Goal: Use online tool/utility: Utilize a website feature to perform a specific function

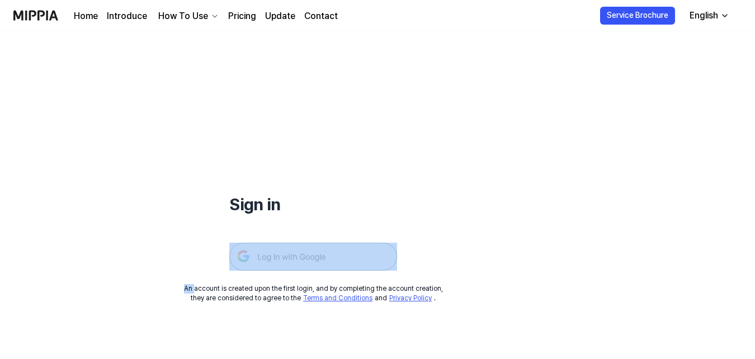
click at [323, 267] on img at bounding box center [313, 257] width 168 height 28
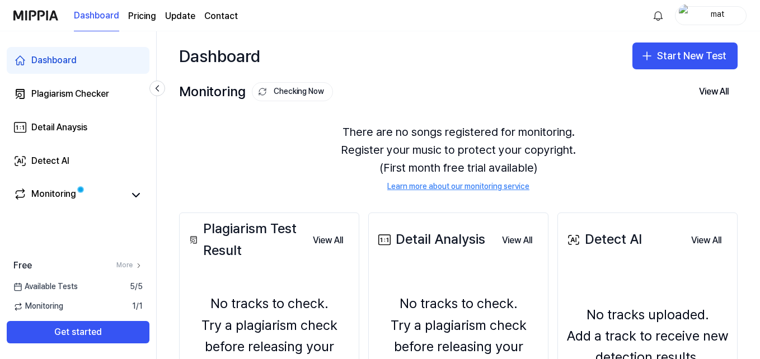
click at [759, 198] on html "Dashboard Pricing Update Contact mat Dashboard Plagiarism Checker Detail Anaysi…" at bounding box center [380, 179] width 760 height 359
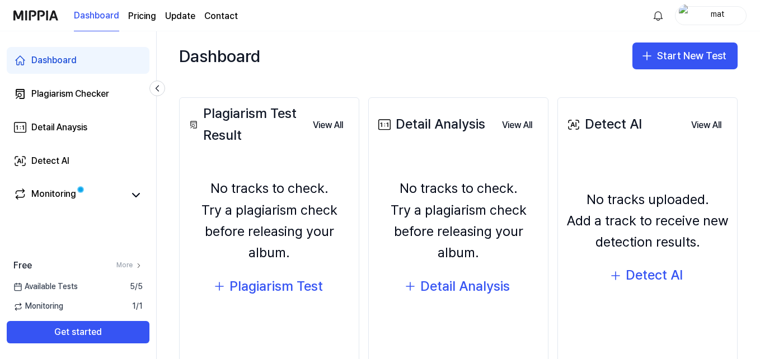
scroll to position [119, 0]
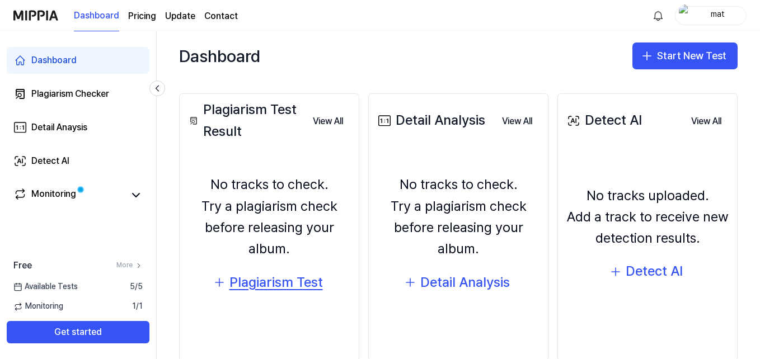
click at [269, 291] on div "Plagiarism Test" at bounding box center [275, 282] width 93 height 21
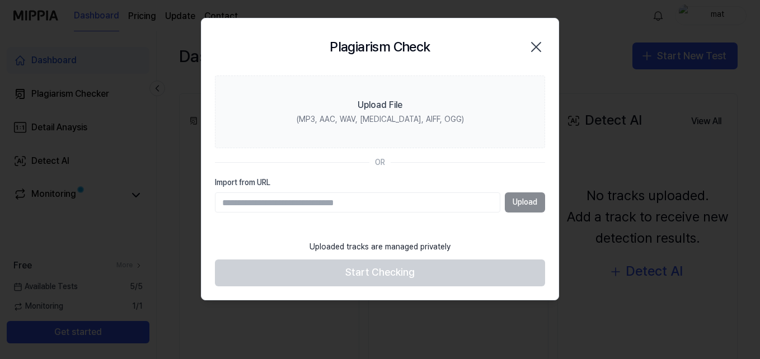
click at [335, 149] on section "Upload File (MP3, AAC, WAV, FLAC, AIFF, OGG) OR Import from URL Upload" at bounding box center [379, 155] width 357 height 159
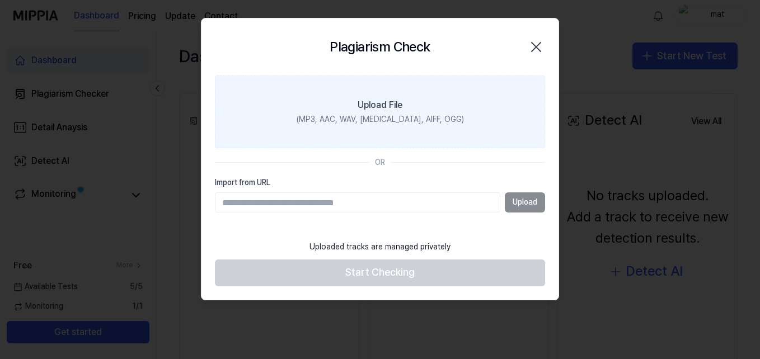
click at [346, 120] on div "(MP3, AAC, WAV, FLAC, AIFF, OGG)" at bounding box center [380, 119] width 167 height 11
click at [0, 0] on input "Upload File (MP3, AAC, WAV, FLAC, AIFF, OGG)" at bounding box center [0, 0] width 0 height 0
click at [433, 138] on label "Upload File (MP3, AAC, WAV, FLAC, AIFF, OGG)" at bounding box center [380, 112] width 330 height 73
click at [0, 0] on input "Upload File (MP3, AAC, WAV, FLAC, AIFF, OGG)" at bounding box center [0, 0] width 0 height 0
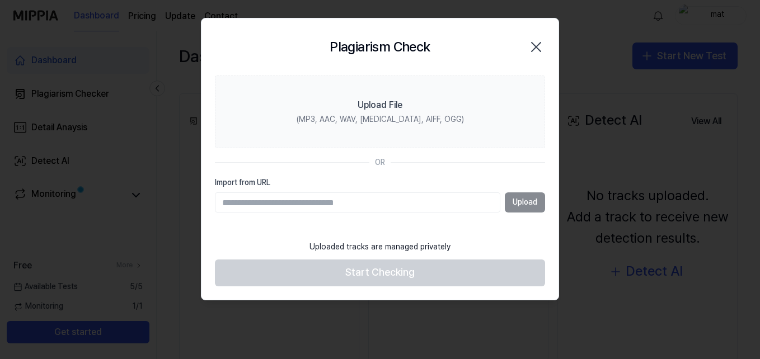
click at [400, 201] on input "Import from URL" at bounding box center [357, 202] width 285 height 20
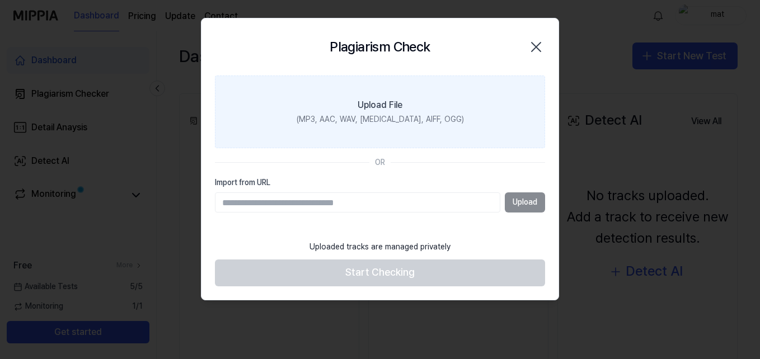
click at [391, 121] on div "(MP3, AAC, WAV, FLAC, AIFF, OGG)" at bounding box center [380, 119] width 167 height 11
click at [0, 0] on input "Upload File (MP3, AAC, WAV, FLAC, AIFF, OGG)" at bounding box center [0, 0] width 0 height 0
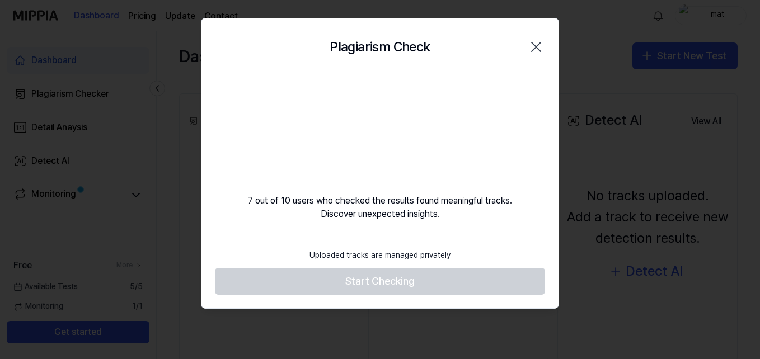
click at [538, 48] on icon "button" at bounding box center [536, 47] width 18 height 18
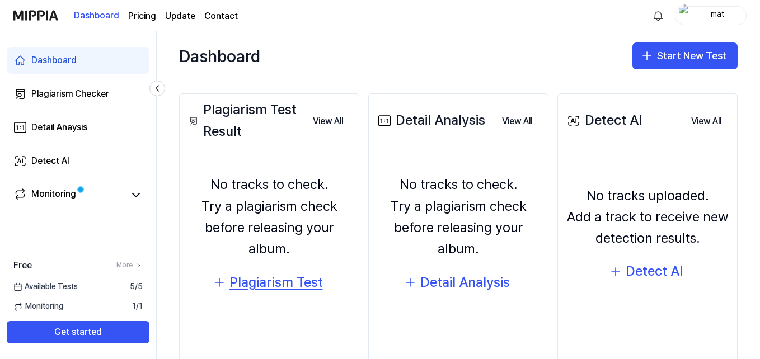
click at [313, 279] on div "Plagiarism Test" at bounding box center [275, 282] width 93 height 21
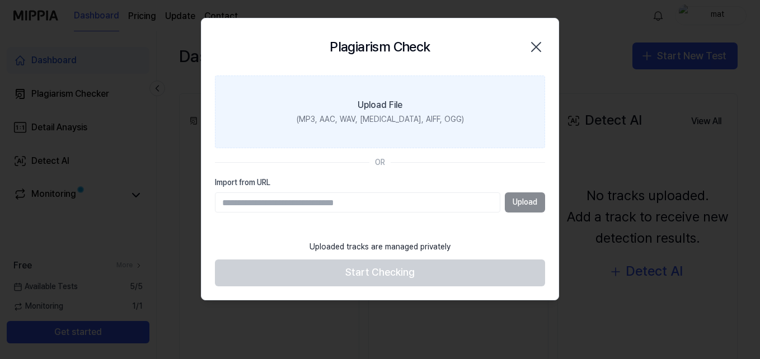
click at [415, 96] on label "Upload File (MP3, AAC, WAV, FLAC, AIFF, OGG)" at bounding box center [380, 112] width 330 height 73
click at [0, 0] on input "Upload File (MP3, AAC, WAV, FLAC, AIFF, OGG)" at bounding box center [0, 0] width 0 height 0
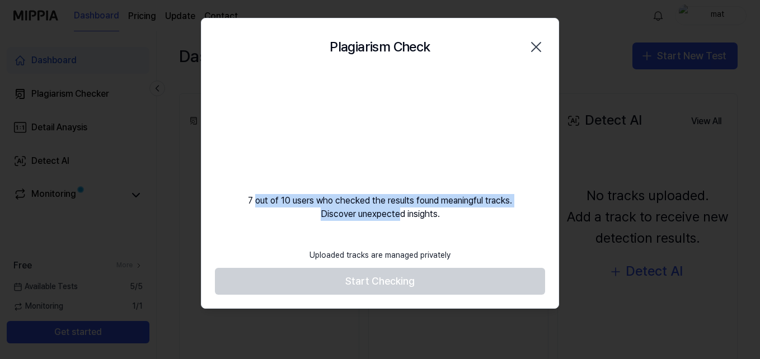
drag, startPoint x: 256, startPoint y: 203, endPoint x: 397, endPoint y: 209, distance: 141.2
click at [397, 209] on div "7 out of 10 users who checked the results found meaningful tracks. Discover une…" at bounding box center [379, 148] width 357 height 145
drag, startPoint x: 397, startPoint y: 209, endPoint x: 364, endPoint y: 180, distance: 44.0
click at [364, 180] on video at bounding box center [379, 129] width 107 height 107
click at [369, 180] on video at bounding box center [379, 129] width 107 height 107
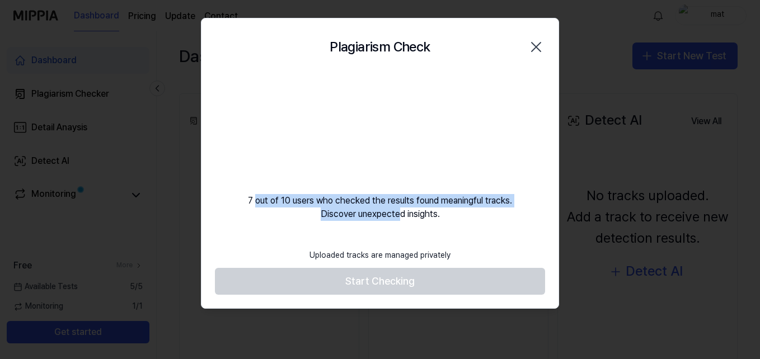
click at [412, 202] on div "7 out of 10 users who checked the results found meaningful tracks. Discover une…" at bounding box center [379, 148] width 357 height 145
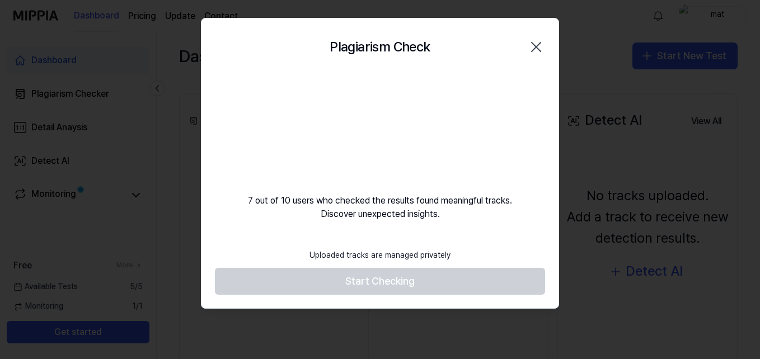
click at [355, 282] on footer "Uploaded tracks are managed privately Start Checking" at bounding box center [380, 268] width 330 height 51
click at [251, 151] on div "7 out of 10 users who checked the results found meaningful tracks. Discover une…" at bounding box center [379, 148] width 357 height 145
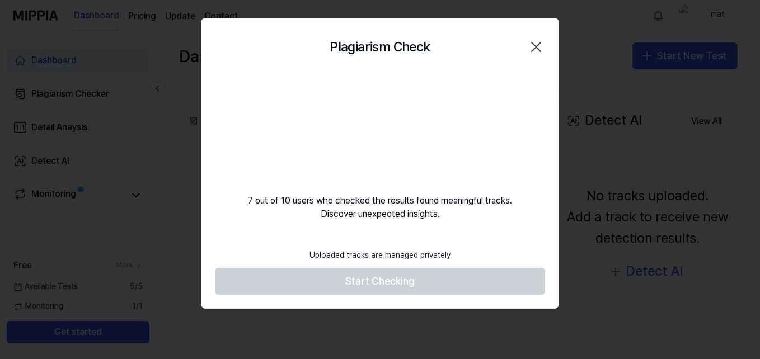
click at [251, 151] on div "7 out of 10 users who checked the results found meaningful tracks. Discover une…" at bounding box center [379, 148] width 357 height 145
click at [304, 156] on div "7 out of 10 users who checked the results found meaningful tracks. Discover une…" at bounding box center [379, 148] width 357 height 145
click at [293, 150] on div "7 out of 10 users who checked the results found meaningful tracks. Discover une…" at bounding box center [379, 148] width 357 height 145
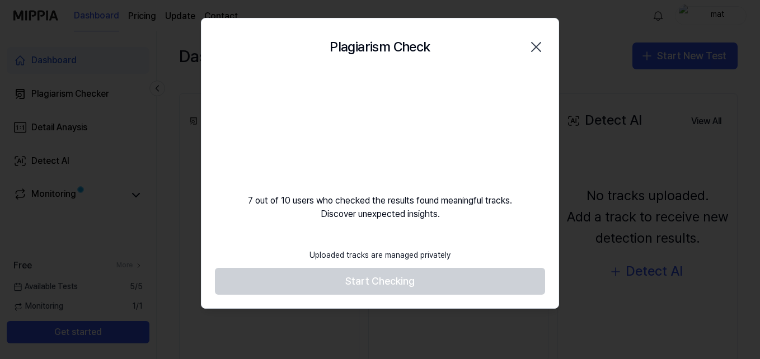
click at [293, 150] on div "7 out of 10 users who checked the results found meaningful tracks. Discover une…" at bounding box center [379, 148] width 357 height 145
click at [384, 132] on video at bounding box center [379, 129] width 107 height 107
click at [288, 127] on div "7 out of 10 users who checked the results found meaningful tracks. Discover une…" at bounding box center [379, 148] width 357 height 145
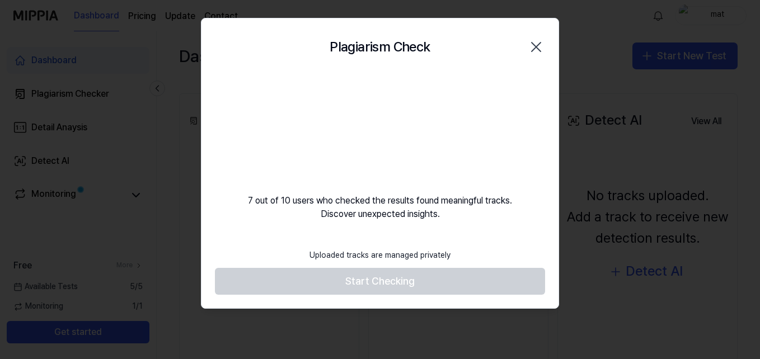
click at [288, 127] on div "7 out of 10 users who checked the results found meaningful tracks. Discover une…" at bounding box center [379, 148] width 357 height 145
